Goal: Task Accomplishment & Management: Use online tool/utility

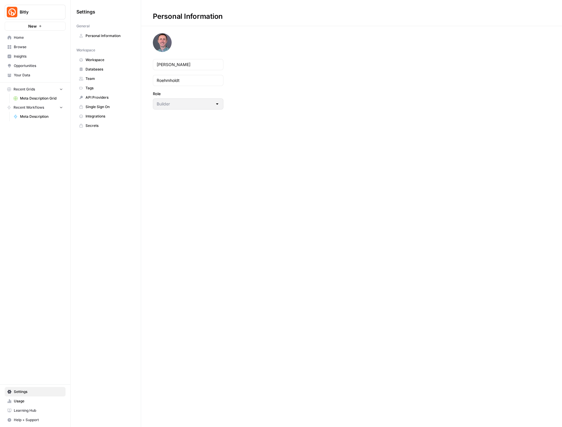
click at [36, 10] on span "Bitly" at bounding box center [38, 12] width 36 height 6
click at [37, 52] on span "AirOps October Cohort" at bounding box center [57, 54] width 78 height 6
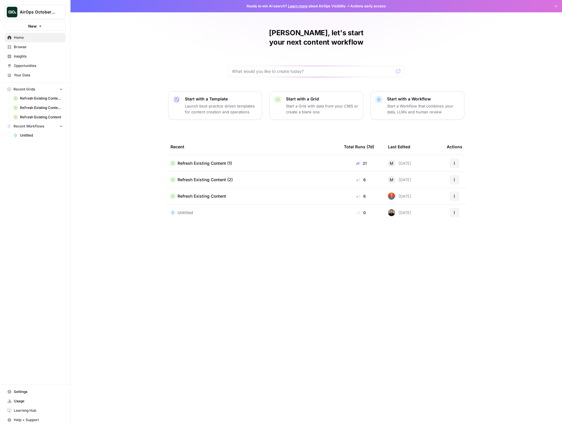
click at [123, 166] on div "Tyler, let's start your next content workflow Start with a Template Launch best…" at bounding box center [316, 213] width 491 height 427
click at [21, 49] on span "Browse" at bounding box center [38, 46] width 49 height 5
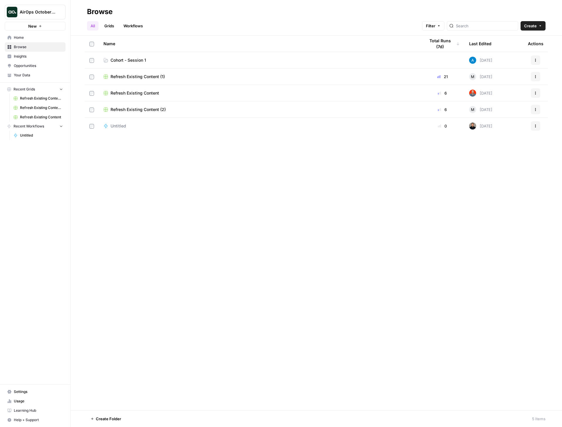
click at [166, 59] on link "Cohort - Session 1" at bounding box center [259, 60] width 312 height 6
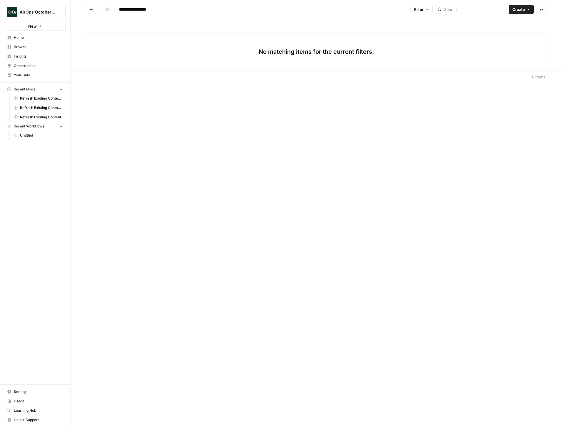
click at [21, 393] on span "Settings" at bounding box center [38, 391] width 49 height 5
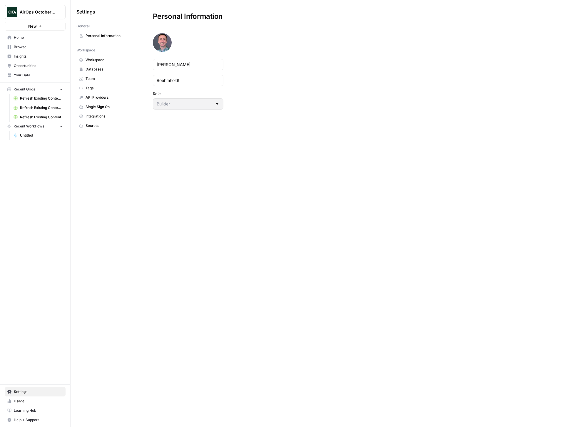
click at [99, 115] on span "Integrations" at bounding box center [109, 116] width 47 height 5
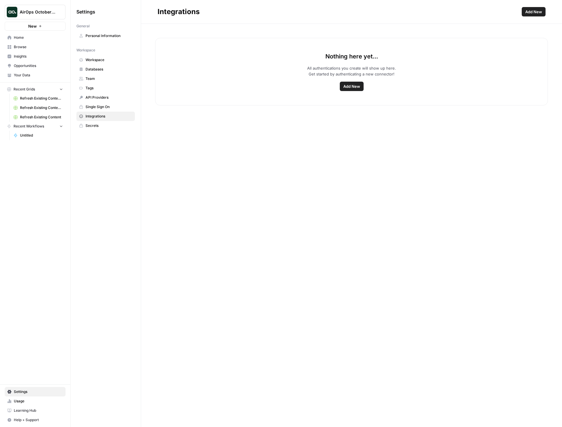
click at [24, 75] on span "Your Data" at bounding box center [38, 75] width 49 height 5
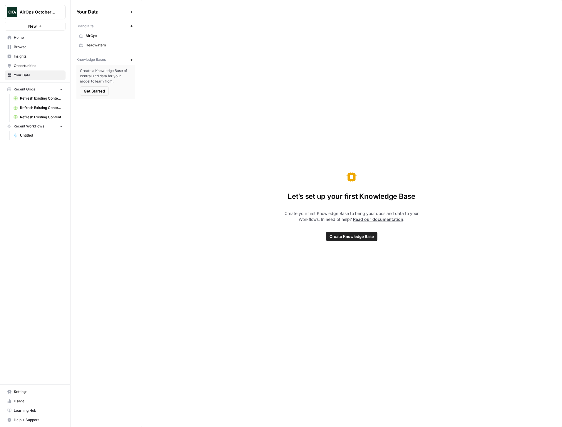
click at [234, 94] on div "Let’s set up your first Knowledge Base Create your first Knowledge Base to brin…" at bounding box center [351, 213] width 421 height 427
click at [23, 47] on span "Browse" at bounding box center [38, 46] width 49 height 5
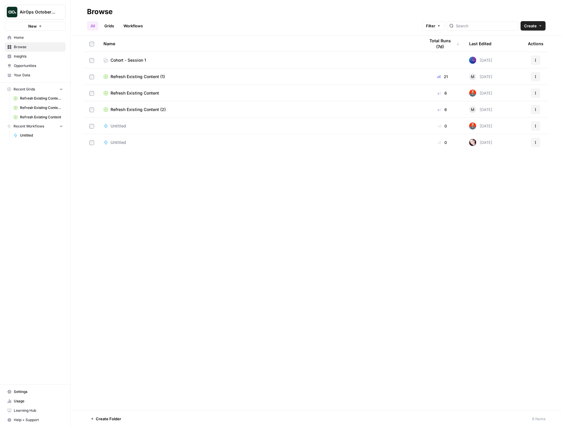
click at [177, 63] on td "Cohort - Session 1" at bounding box center [259, 60] width 321 height 16
click at [128, 61] on span "Cohort - Session 1" at bounding box center [128, 60] width 36 height 6
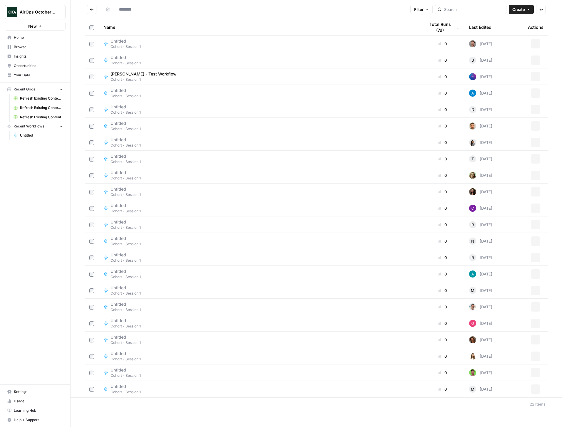
type input "**********"
click at [524, 11] on span "Create" at bounding box center [518, 9] width 13 height 6
click at [507, 33] on span "Workflow" at bounding box center [509, 32] width 33 height 6
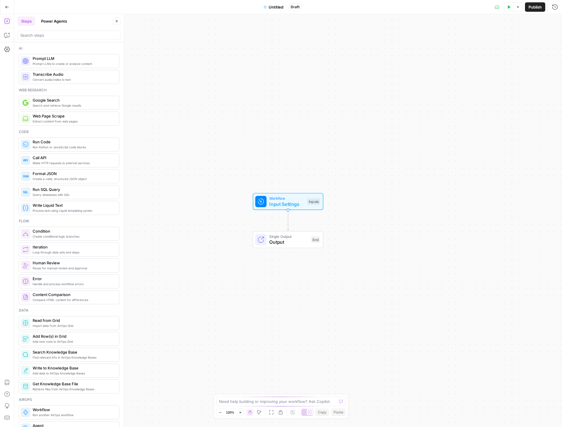
click at [274, 6] on span "Untitled" at bounding box center [276, 7] width 15 height 6
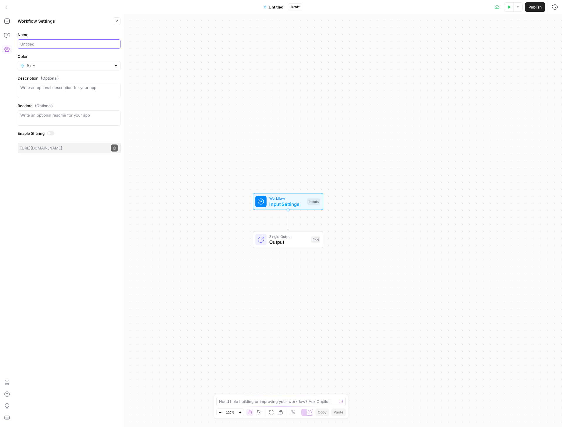
click at [36, 46] on input "Name" at bounding box center [69, 44] width 98 height 6
type input "Meta Description Generator (Tyler)"
click at [229, 88] on div "Workflow Input Settings Inputs Single Output Output End" at bounding box center [288, 220] width 548 height 413
click at [231, 9] on icon "button" at bounding box center [229, 7] width 4 height 4
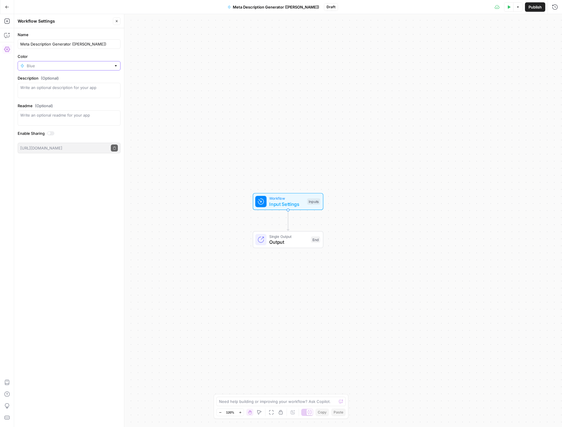
click at [39, 65] on input "Color" at bounding box center [69, 66] width 85 height 6
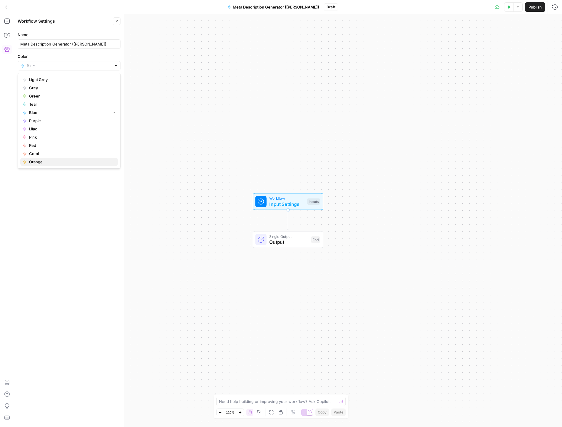
click at [63, 162] on span "Orange" at bounding box center [71, 162] width 84 height 6
type input "Orange"
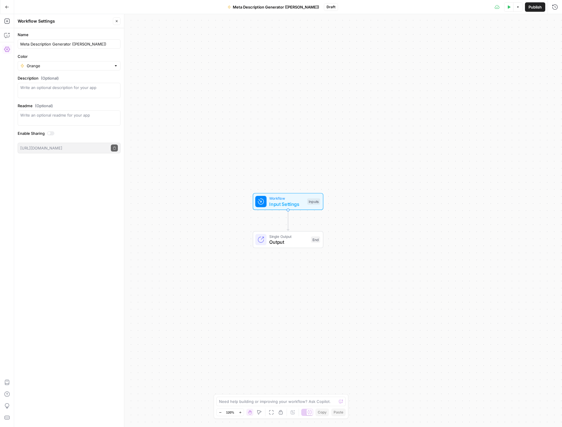
click at [117, 19] on button "Close" at bounding box center [117, 21] width 8 height 8
click at [534, 5] on span "Publish" at bounding box center [534, 7] width 13 height 6
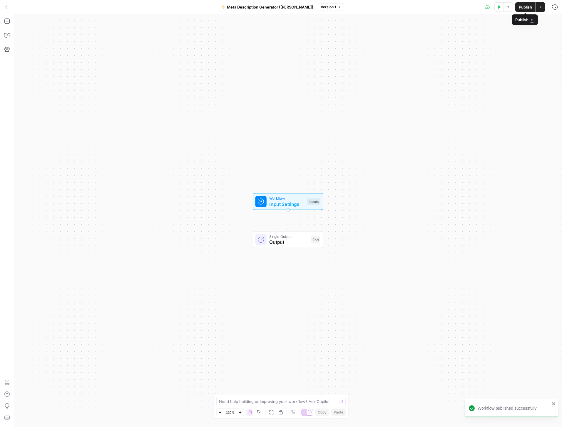
click at [523, 7] on span "Publish" at bounding box center [525, 7] width 13 height 6
click at [339, 103] on div "Workflow Input Settings Inputs Single Output Output End" at bounding box center [288, 220] width 548 height 413
click at [295, 198] on span "Workflow" at bounding box center [286, 199] width 35 height 6
click at [479, 40] on button "Add Field" at bounding box center [498, 39] width 98 height 9
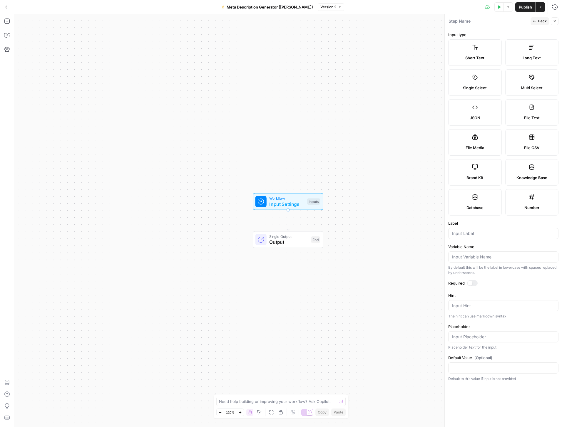
click at [469, 57] on span "Short Text" at bounding box center [474, 58] width 19 height 6
click at [467, 234] on input "Label" at bounding box center [503, 234] width 103 height 6
type input "Blog URL"
click at [469, 286] on div at bounding box center [472, 283] width 11 height 6
click at [536, 21] on icon "button" at bounding box center [535, 21] width 4 height 4
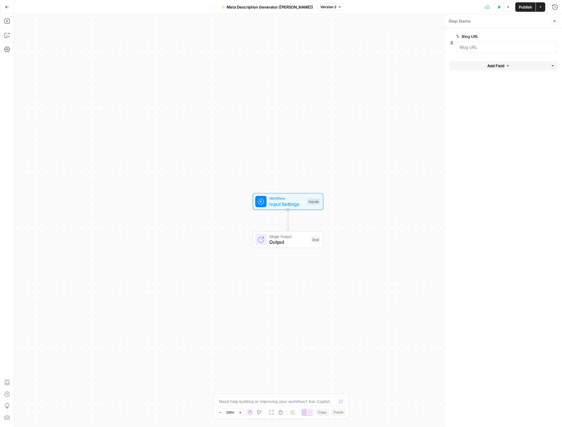
click at [506, 70] on button "Add Field" at bounding box center [498, 65] width 98 height 9
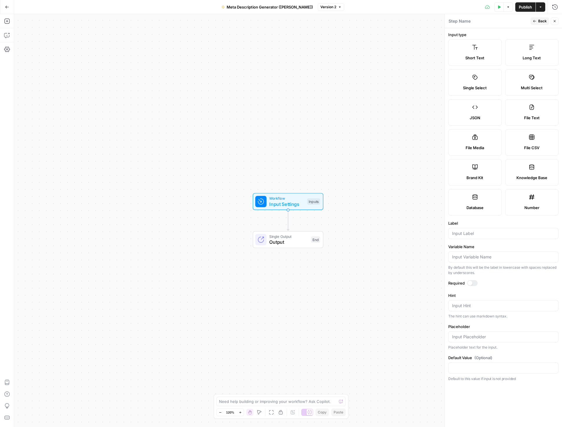
click at [462, 176] on div "Brand Kit" at bounding box center [474, 178] width 43 height 6
type input "Brand Kit"
type input "brand_kit"
click at [471, 283] on div at bounding box center [470, 283] width 5 height 5
click at [538, 19] on button "Back" at bounding box center [539, 21] width 19 height 8
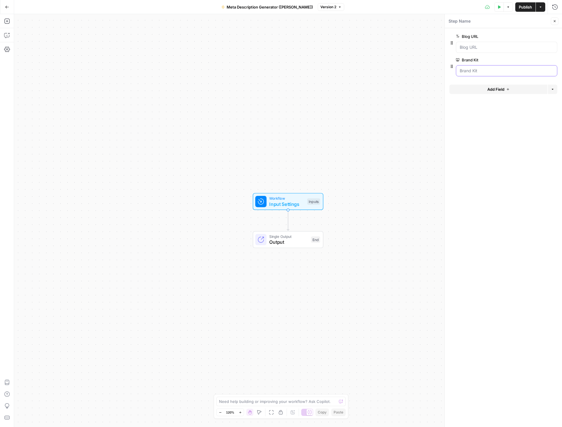
click at [490, 70] on Kit "Brand Kit" at bounding box center [507, 71] width 94 height 6
click at [498, 7] on icon "button" at bounding box center [499, 6] width 3 height 3
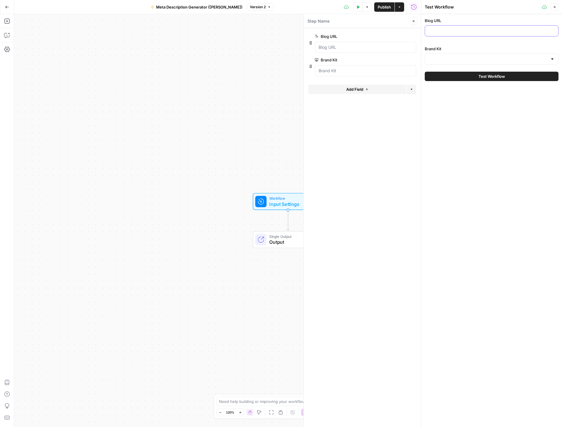
click at [473, 31] on input "Blog URL" at bounding box center [491, 31] width 126 height 6
paste input "https://www.airops.com/blog/content-engineering-growth-org"
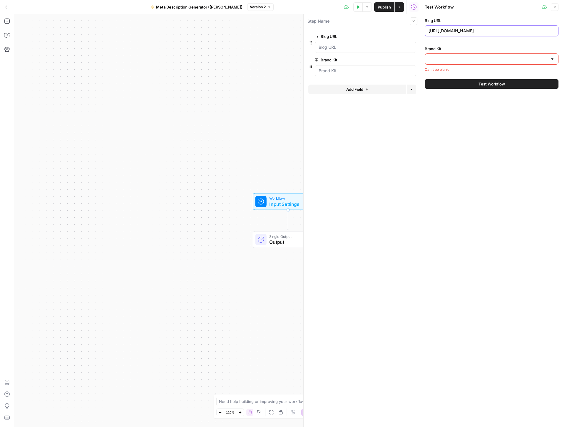
type input "https://www.airops.com/blog/content-engineering-growth-org"
click at [465, 54] on div at bounding box center [492, 58] width 134 height 11
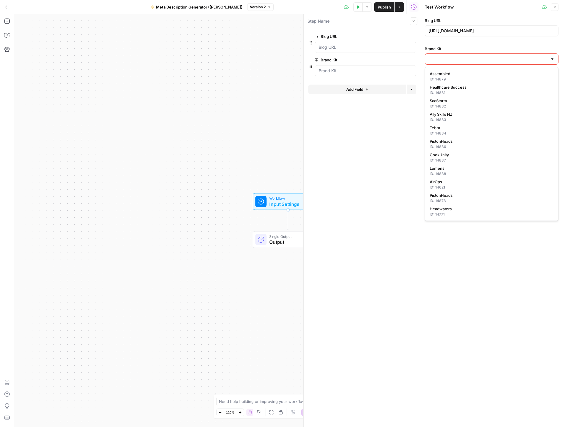
click at [480, 276] on div "Blog URL https://www.airops.com/blog/content-engineering-growth-org Brand Kit C…" at bounding box center [491, 220] width 141 height 413
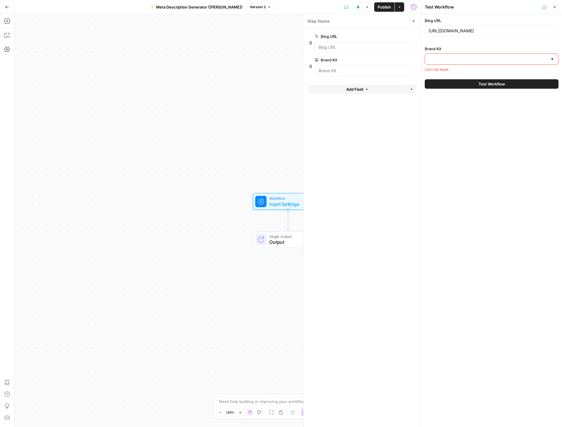
click at [457, 62] on div at bounding box center [492, 58] width 134 height 11
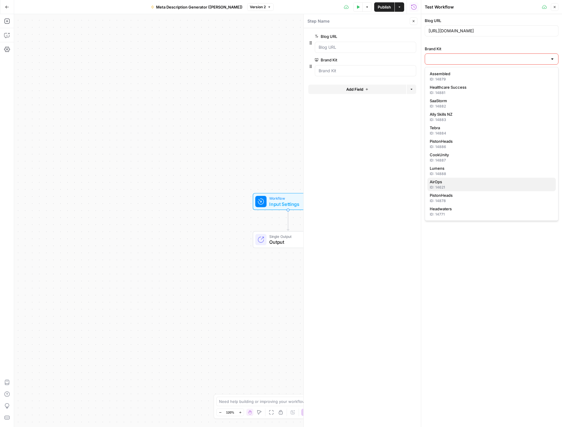
click at [468, 183] on span "AirOps" at bounding box center [490, 182] width 121 height 6
type input "AirOps"
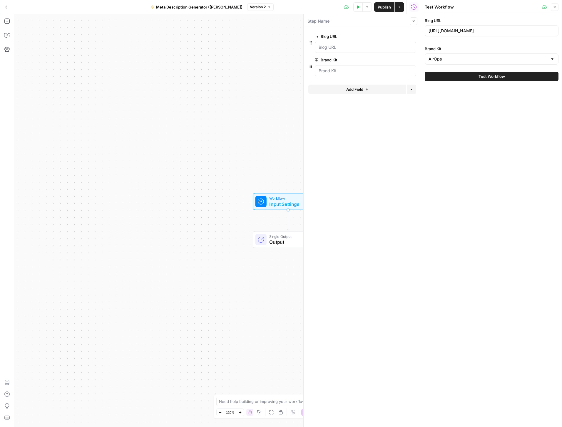
click at [472, 119] on div "Blog URL https://www.airops.com/blog/content-engineering-growth-org Brand Kit A…" at bounding box center [491, 220] width 141 height 413
click at [207, 97] on div "Workflow Input Settings Inputs Single Output Output End" at bounding box center [217, 220] width 407 height 413
click at [7, 21] on icon "button" at bounding box center [6, 21] width 5 height 5
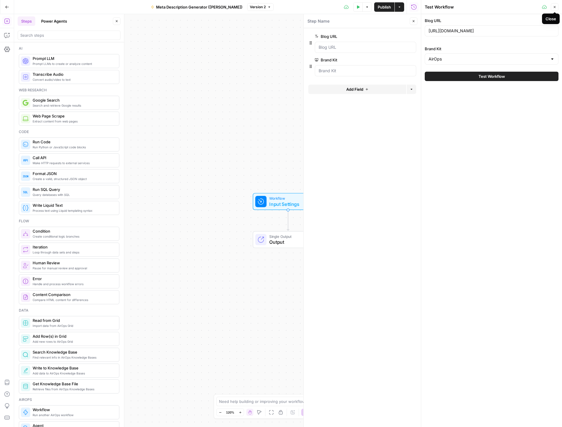
click at [552, 6] on button "Close" at bounding box center [555, 7] width 8 height 8
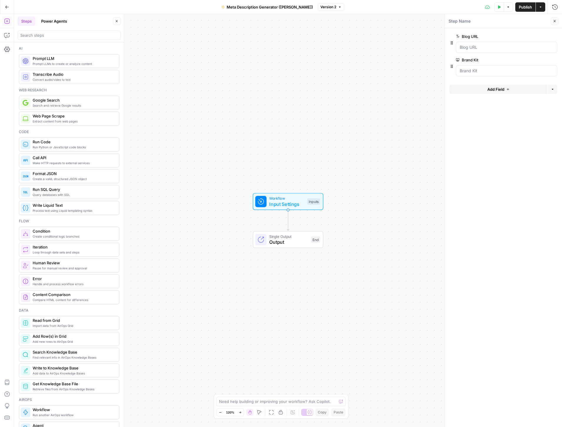
click at [553, 21] on icon "button" at bounding box center [555, 21] width 4 height 4
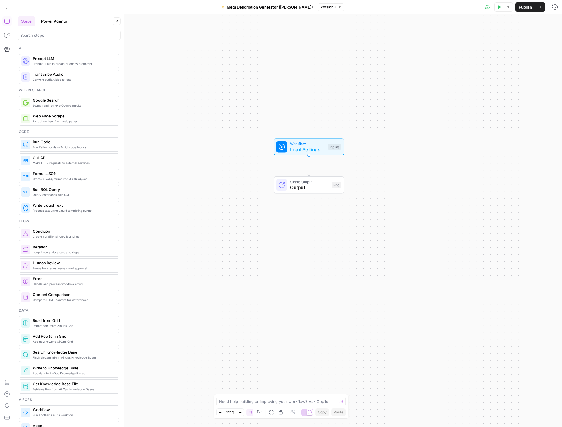
drag, startPoint x: 205, startPoint y: 199, endPoint x: 227, endPoint y: 144, distance: 58.9
click at [227, 144] on div "Workflow Input Settings Inputs Single Output Output End" at bounding box center [288, 220] width 548 height 413
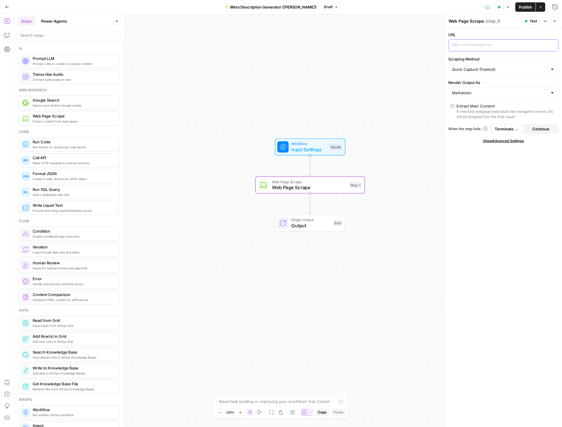
click at [478, 44] on p at bounding box center [498, 45] width 93 height 6
click at [282, 67] on button "Select variable Blog URL" at bounding box center [277, 67] width 73 height 9
click at [517, 72] on input "Scraping Method" at bounding box center [500, 69] width 96 height 6
click at [492, 183] on div "URL ** ******** ** Variables Menu Scraping Method Render Output As Markdown Ext…" at bounding box center [503, 227] width 117 height 399
click at [487, 91] on input "Render Output As" at bounding box center [500, 93] width 96 height 6
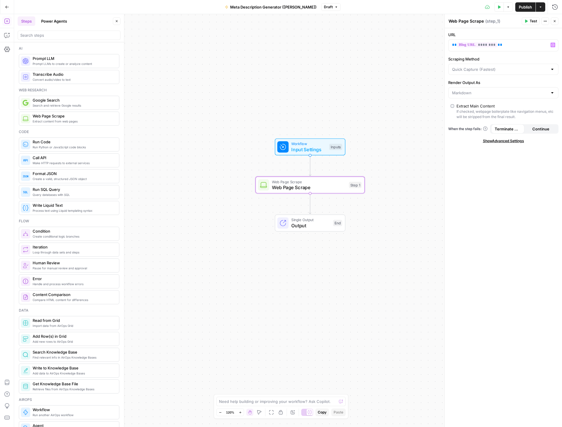
click at [490, 194] on div "URL ** ******** ** Variables Menu Scraping Method Render Output As Extract Main…" at bounding box center [503, 227] width 117 height 399
click at [529, 21] on button "Test" at bounding box center [531, 21] width 18 height 8
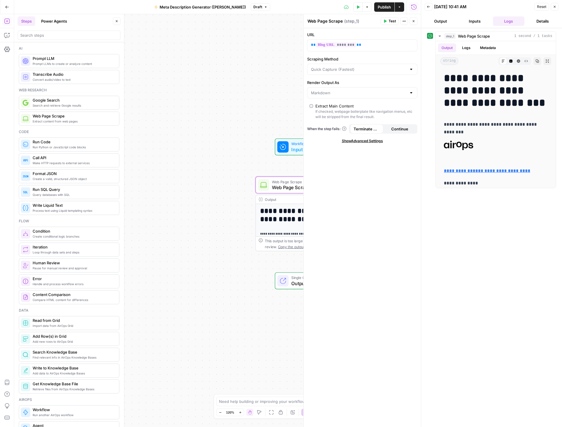
click at [210, 88] on div "**********" at bounding box center [217, 220] width 407 height 413
click at [553, 7] on icon "button" at bounding box center [555, 7] width 4 height 4
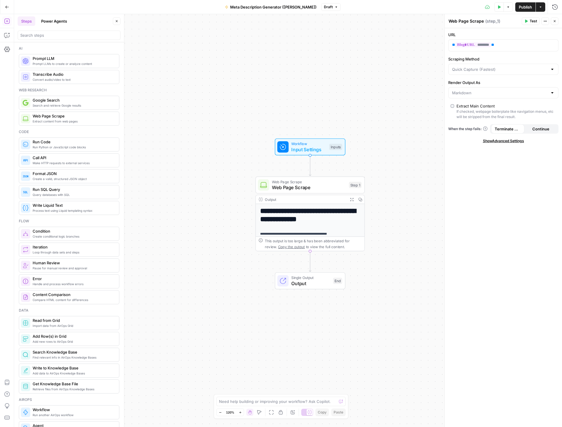
click at [554, 20] on icon "button" at bounding box center [555, 21] width 4 height 4
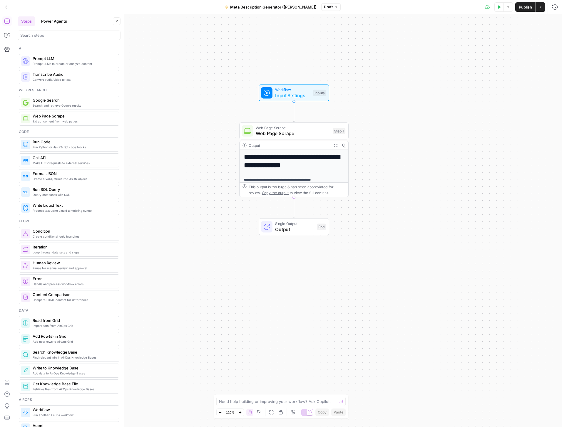
drag, startPoint x: 220, startPoint y: 214, endPoint x: 204, endPoint y: 160, distance: 56.3
click at [204, 160] on div "**********" at bounding box center [288, 220] width 548 height 413
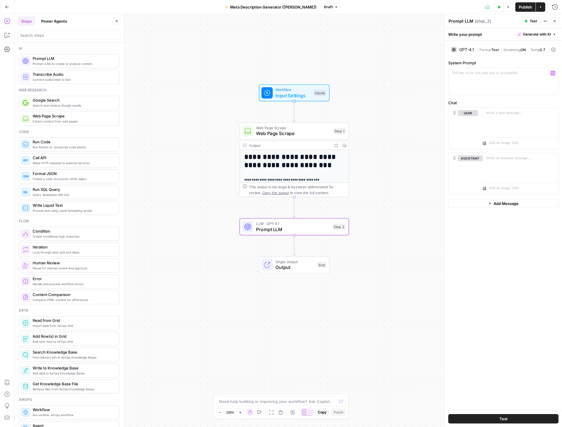
drag, startPoint x: 72, startPoint y: 62, endPoint x: 492, endPoint y: 82, distance: 420.7
click at [466, 50] on div "GPT-4.1" at bounding box center [466, 50] width 15 height 4
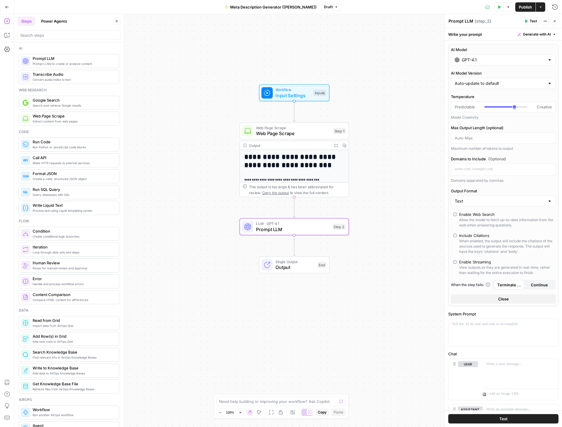
click at [493, 59] on input "GPT-4.1" at bounding box center [503, 60] width 83 height 6
click at [501, 60] on input "GPT-4.1" at bounding box center [503, 60] width 83 height 6
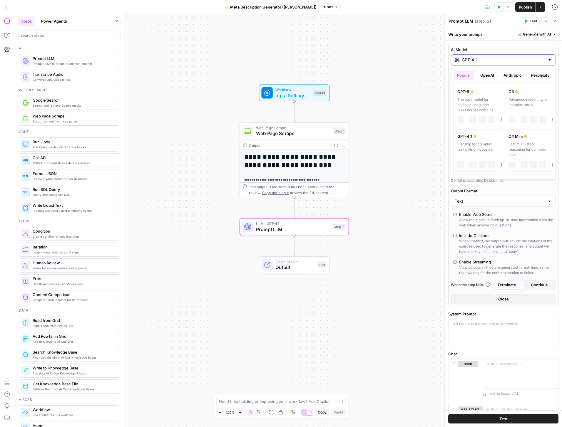
click at [497, 56] on div "GPT-4.1" at bounding box center [503, 59] width 105 height 11
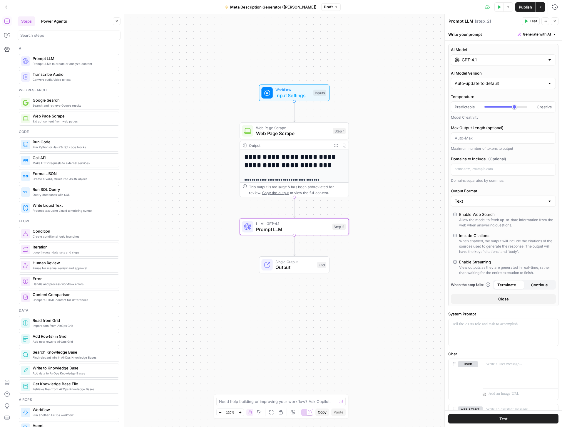
click at [548, 60] on div at bounding box center [549, 60] width 5 height 6
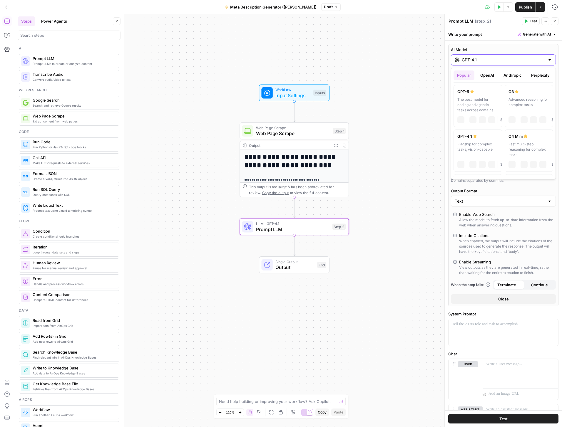
click at [552, 60] on div "GPT-4.1" at bounding box center [503, 59] width 105 height 11
click at [479, 48] on label "AI Model" at bounding box center [503, 50] width 105 height 6
click at [479, 57] on input "GPT-4.1" at bounding box center [503, 60] width 83 height 6
click at [479, 48] on label "AI Model" at bounding box center [503, 50] width 105 height 6
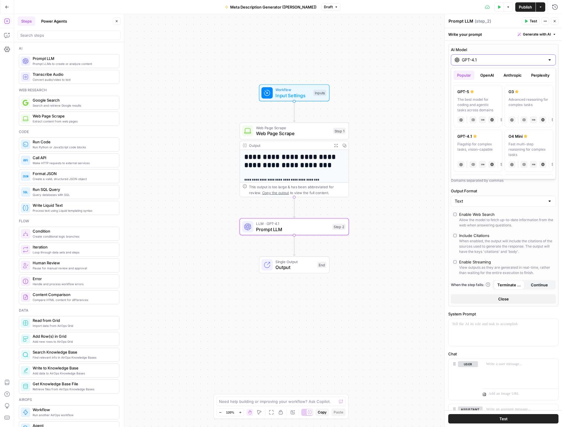
click at [479, 57] on input "GPT-4.1" at bounding box center [503, 60] width 83 height 6
click at [492, 298] on button "Close" at bounding box center [503, 298] width 105 height 9
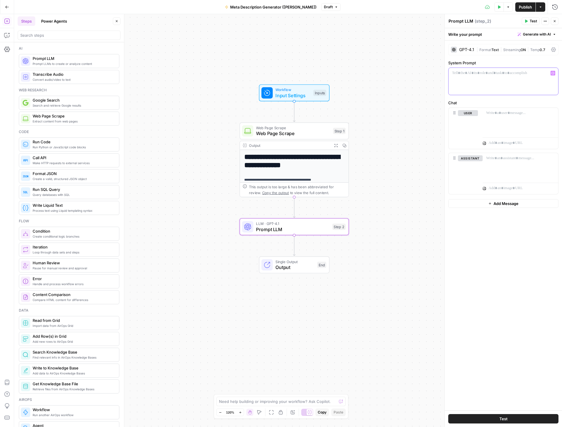
click at [474, 75] on p at bounding box center [503, 73] width 103 height 6
click at [542, 71] on p "**********" at bounding box center [503, 76] width 103 height 12
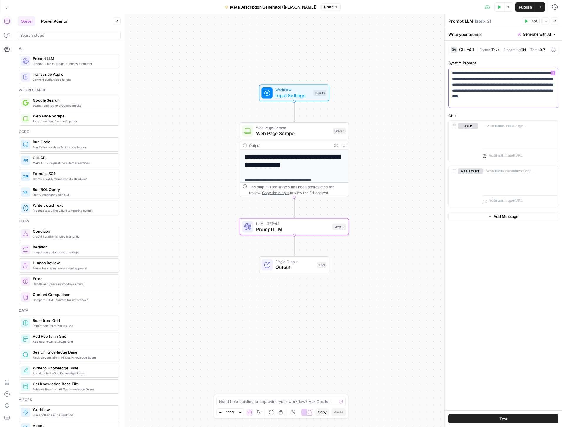
click at [503, 81] on p "**********" at bounding box center [503, 87] width 103 height 35
click at [502, 135] on div at bounding box center [521, 134] width 76 height 27
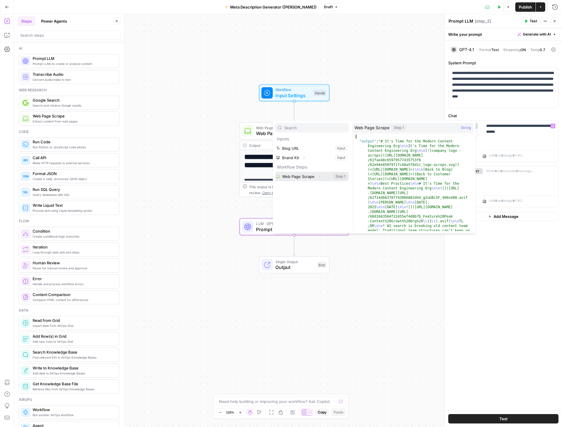
click at [319, 177] on icon "button" at bounding box center [319, 177] width 1 height 2
click at [318, 176] on icon "button" at bounding box center [320, 177] width 4 height 4
click at [294, 176] on button "Select variable Web Page Scrape" at bounding box center [311, 176] width 73 height 9
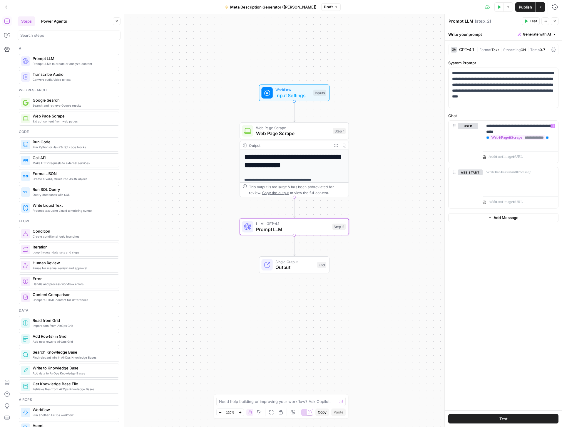
click at [462, 22] on textarea "Prompt LLM" at bounding box center [460, 21] width 25 height 6
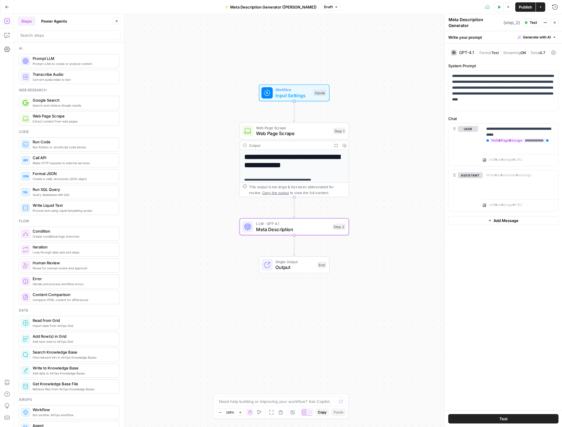
type textarea "Meta Description Generator"
click at [557, 7] on icon "button" at bounding box center [555, 7] width 6 height 6
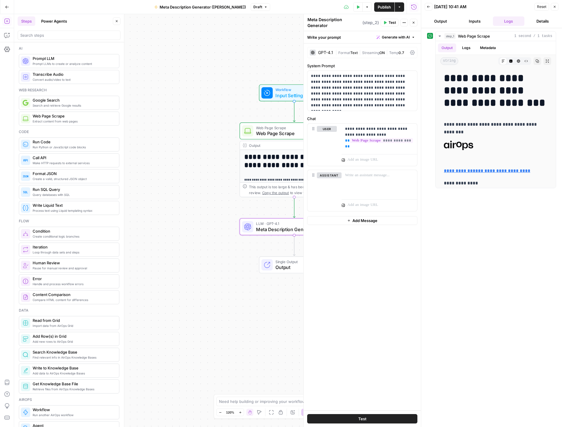
click at [437, 21] on button "Output" at bounding box center [441, 20] width 32 height 9
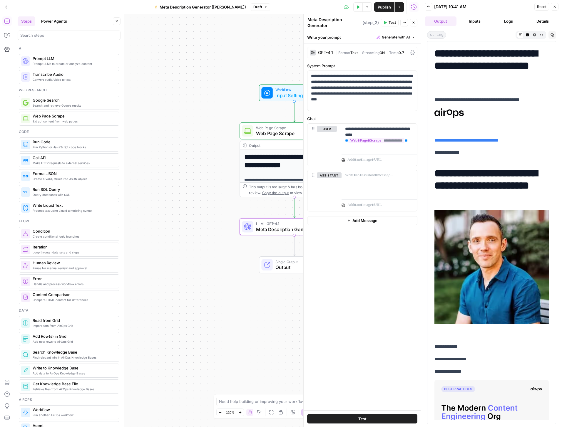
click at [510, 20] on button "Logs" at bounding box center [509, 20] width 32 height 9
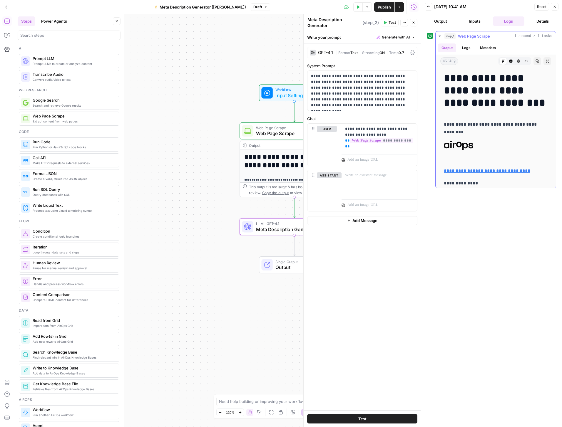
click at [466, 48] on button "Logs" at bounding box center [466, 47] width 16 height 9
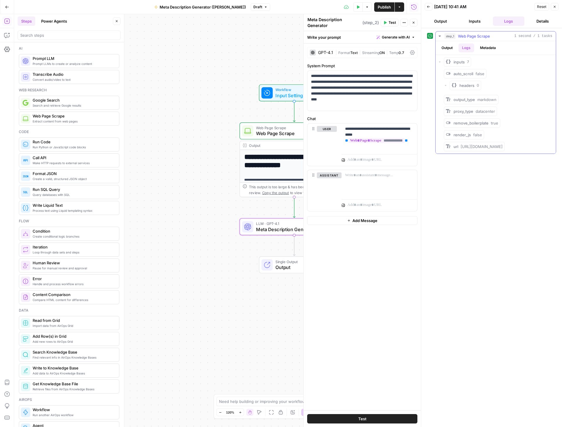
click at [448, 48] on button "Output" at bounding box center [447, 47] width 18 height 9
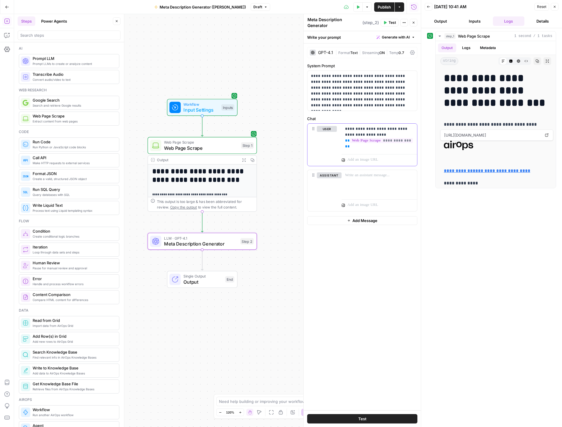
click at [375, 133] on p "**********" at bounding box center [379, 138] width 68 height 24
click at [554, 7] on icon "button" at bounding box center [555, 7] width 4 height 4
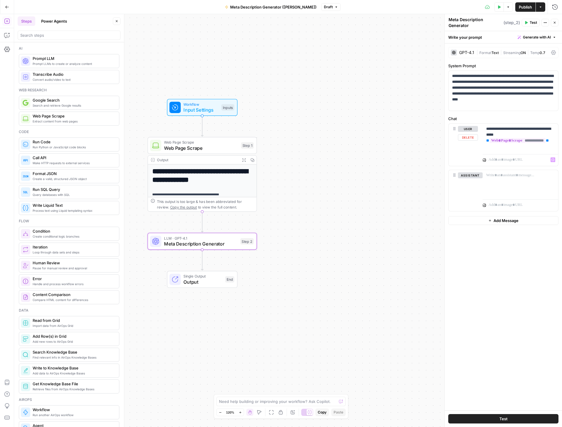
click at [524, 156] on div "“/” to reference Variables Menu" at bounding box center [521, 159] width 76 height 14
click at [549, 143] on span "**" at bounding box center [547, 141] width 3 height 4
click at [208, 279] on span "Output" at bounding box center [202, 282] width 39 height 7
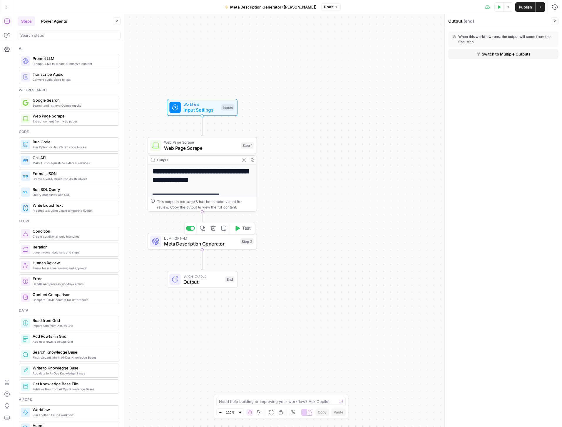
click at [188, 244] on span "Meta Description Generator" at bounding box center [200, 243] width 73 height 7
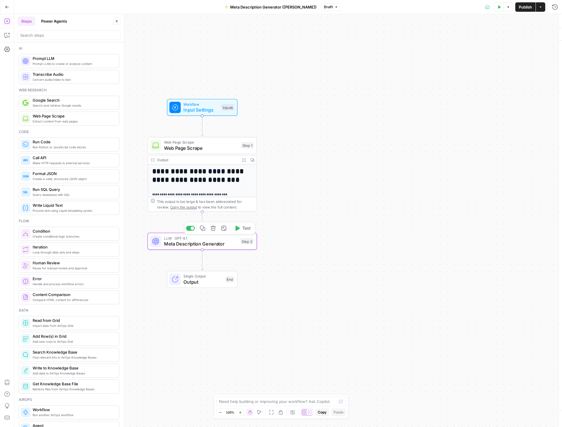
type textarea "Meta Description Generator"
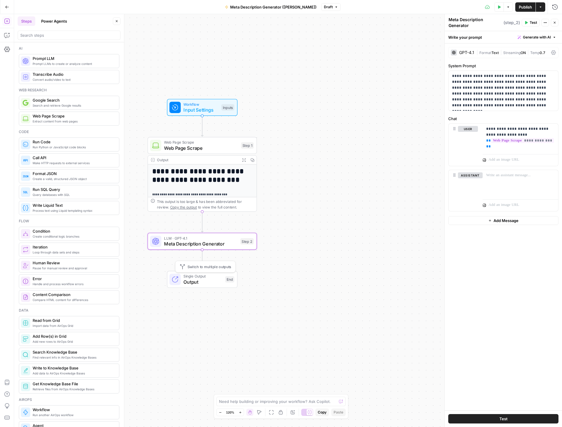
click at [196, 282] on span "Output" at bounding box center [202, 282] width 39 height 7
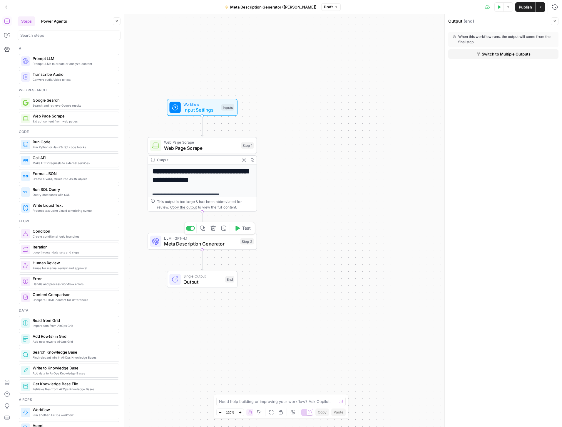
click at [182, 245] on span "Meta Description Generator" at bounding box center [200, 243] width 73 height 7
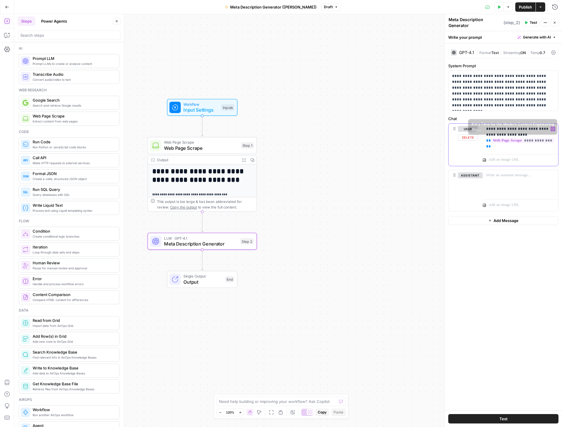
click at [511, 146] on p "**********" at bounding box center [520, 138] width 68 height 24
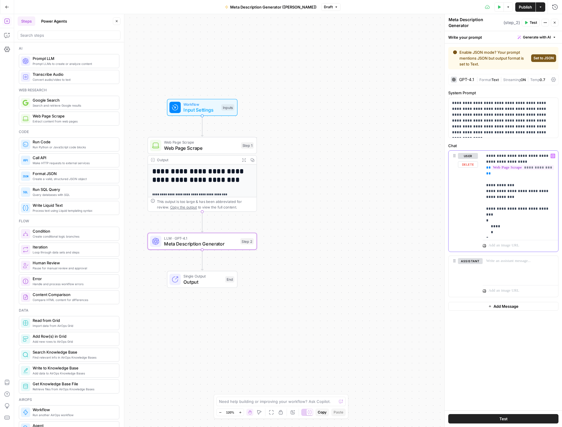
click at [497, 228] on p "**********" at bounding box center [520, 194] width 68 height 82
drag, startPoint x: 507, startPoint y: 228, endPoint x: 506, endPoint y: 222, distance: 5.6
click at [506, 222] on p "**********" at bounding box center [520, 194] width 68 height 82
